Goal: Communication & Community: Ask a question

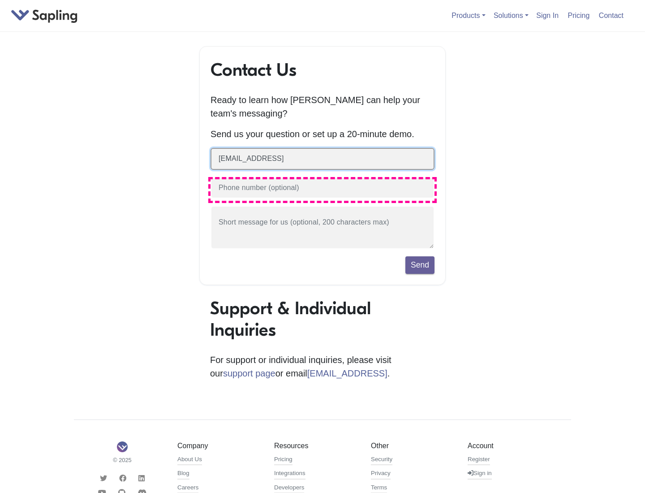
type input "zxie@sapling.ai"
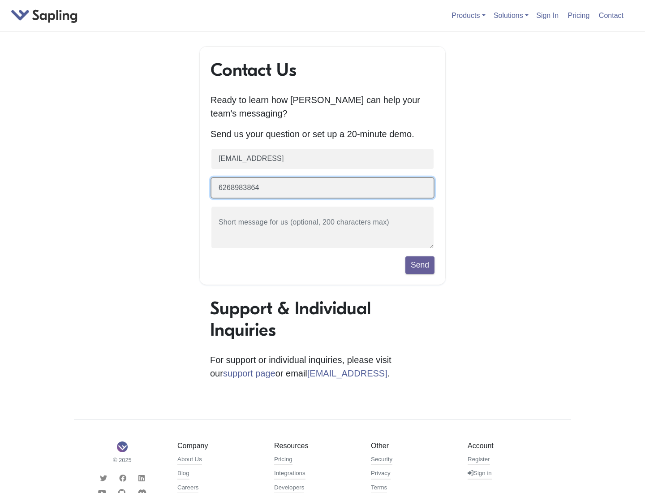
type input "6268983864"
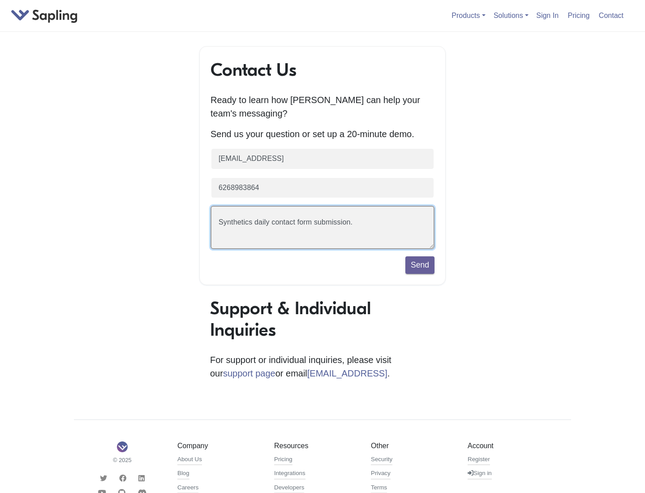
scroll to position [21, 0]
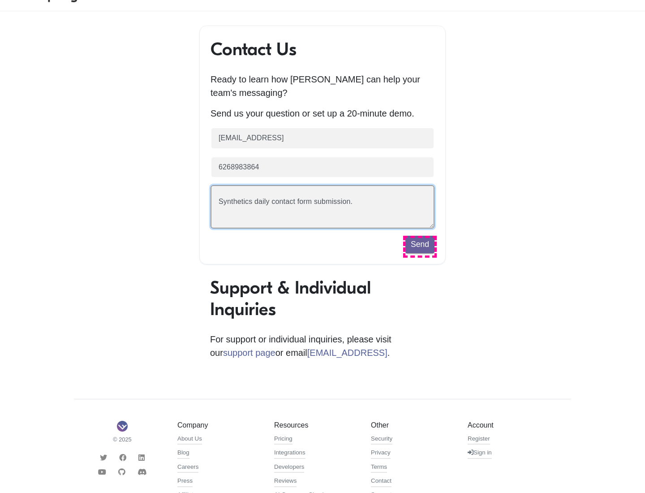
type textarea "Synthetics daily contact form submission."
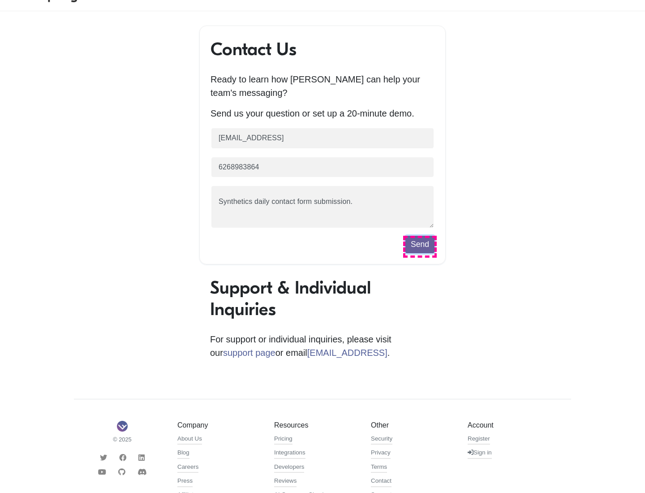
click at [420, 246] on button "Send" at bounding box center [419, 244] width 29 height 17
